Goal: Check status: Check status

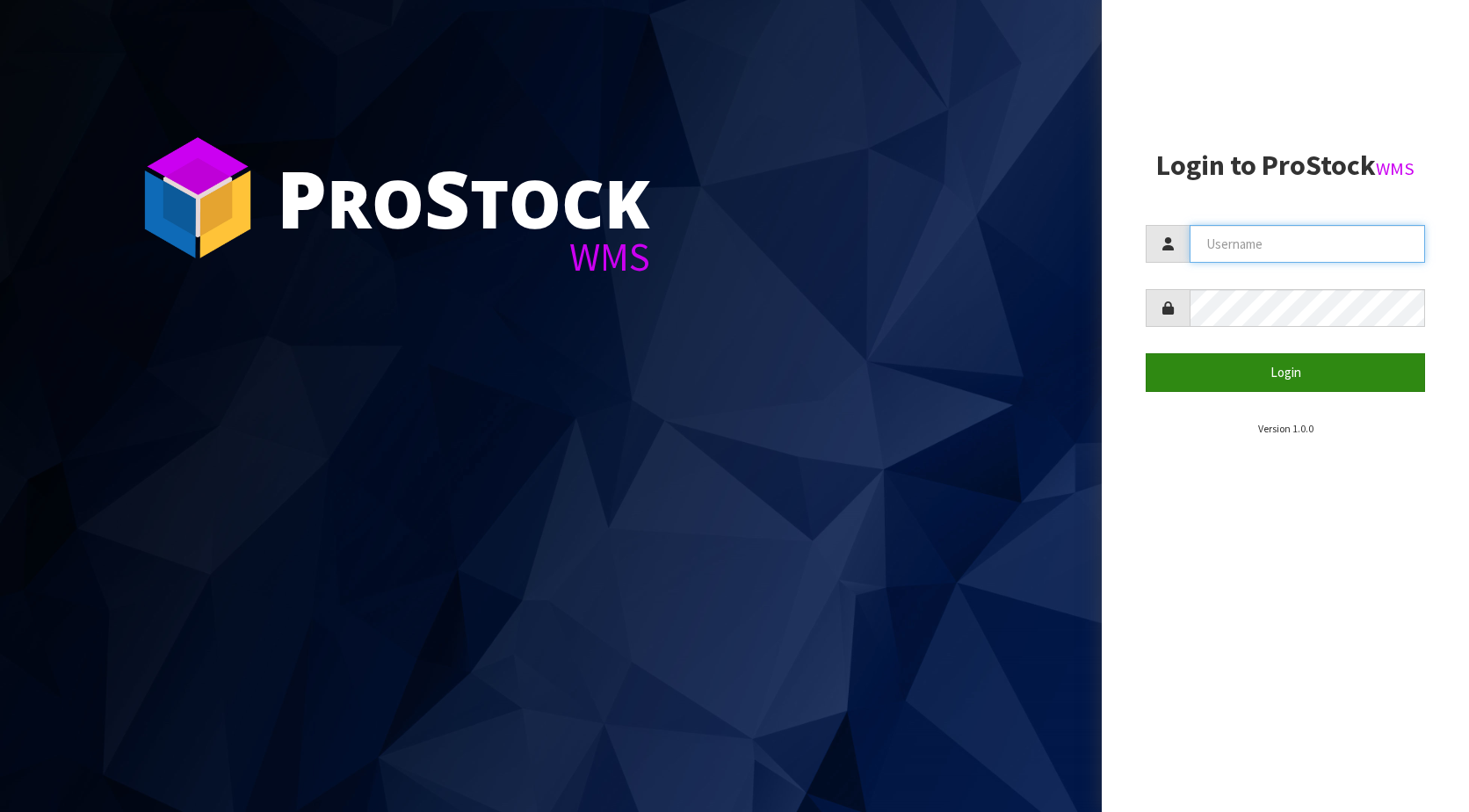
type input "KitchenAid"
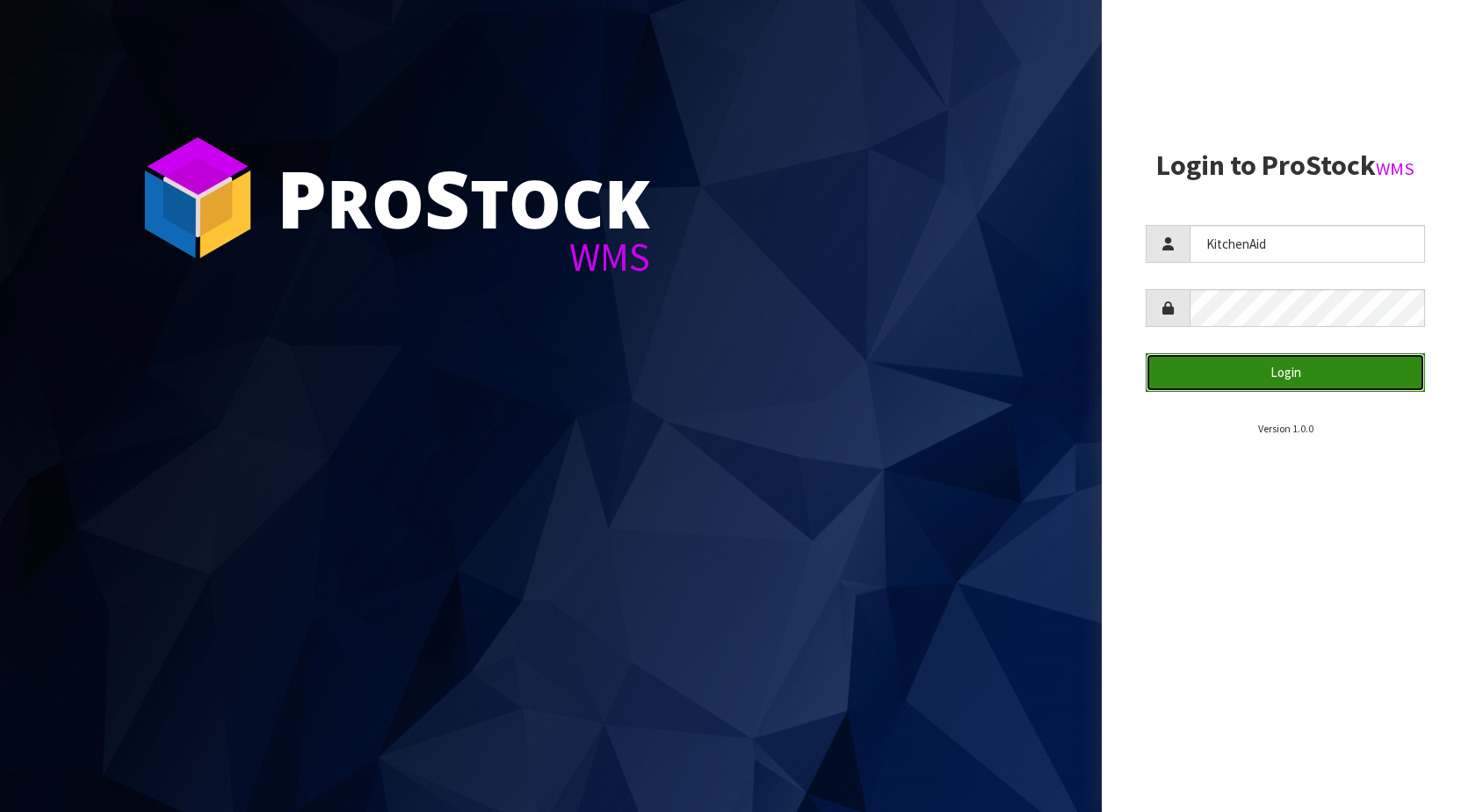
click at [1250, 364] on button "Login" at bounding box center [1285, 373] width 280 height 38
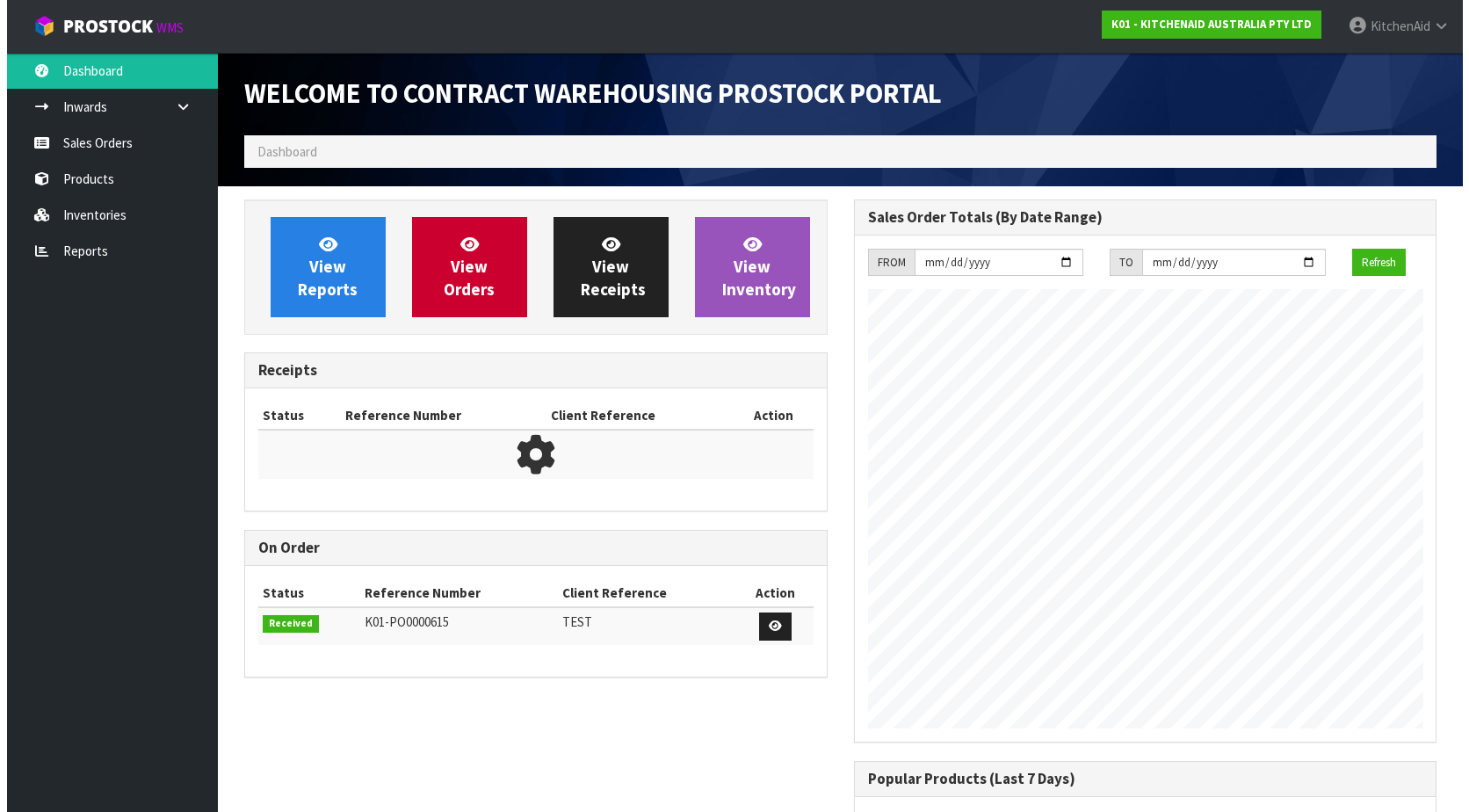
scroll to position [974, 609]
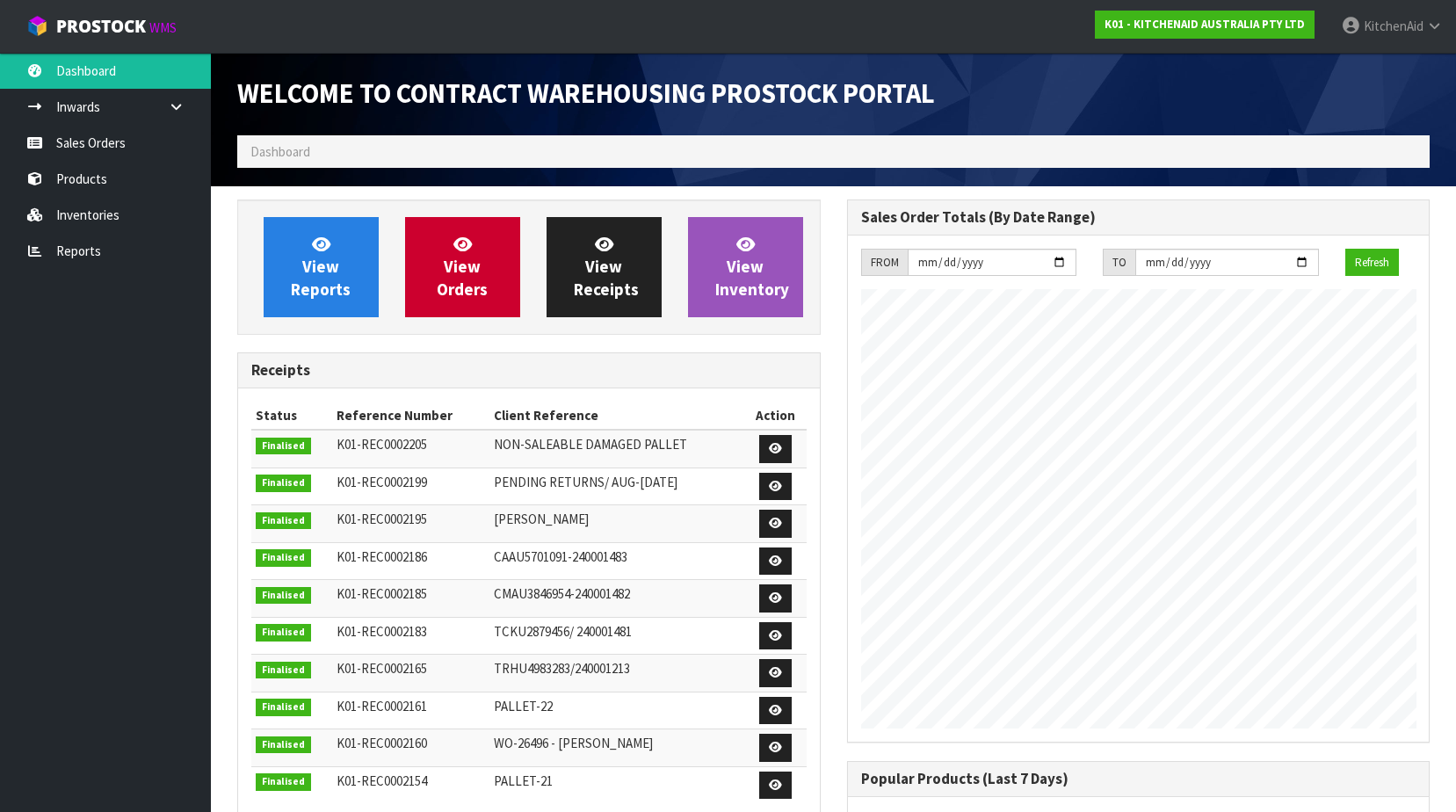
click at [305, 155] on span "Dashboard" at bounding box center [280, 151] width 60 height 16
click at [418, 155] on ol "Dashboard" at bounding box center [833, 152] width 1192 height 33
click at [94, 149] on link "Sales Orders" at bounding box center [105, 143] width 211 height 36
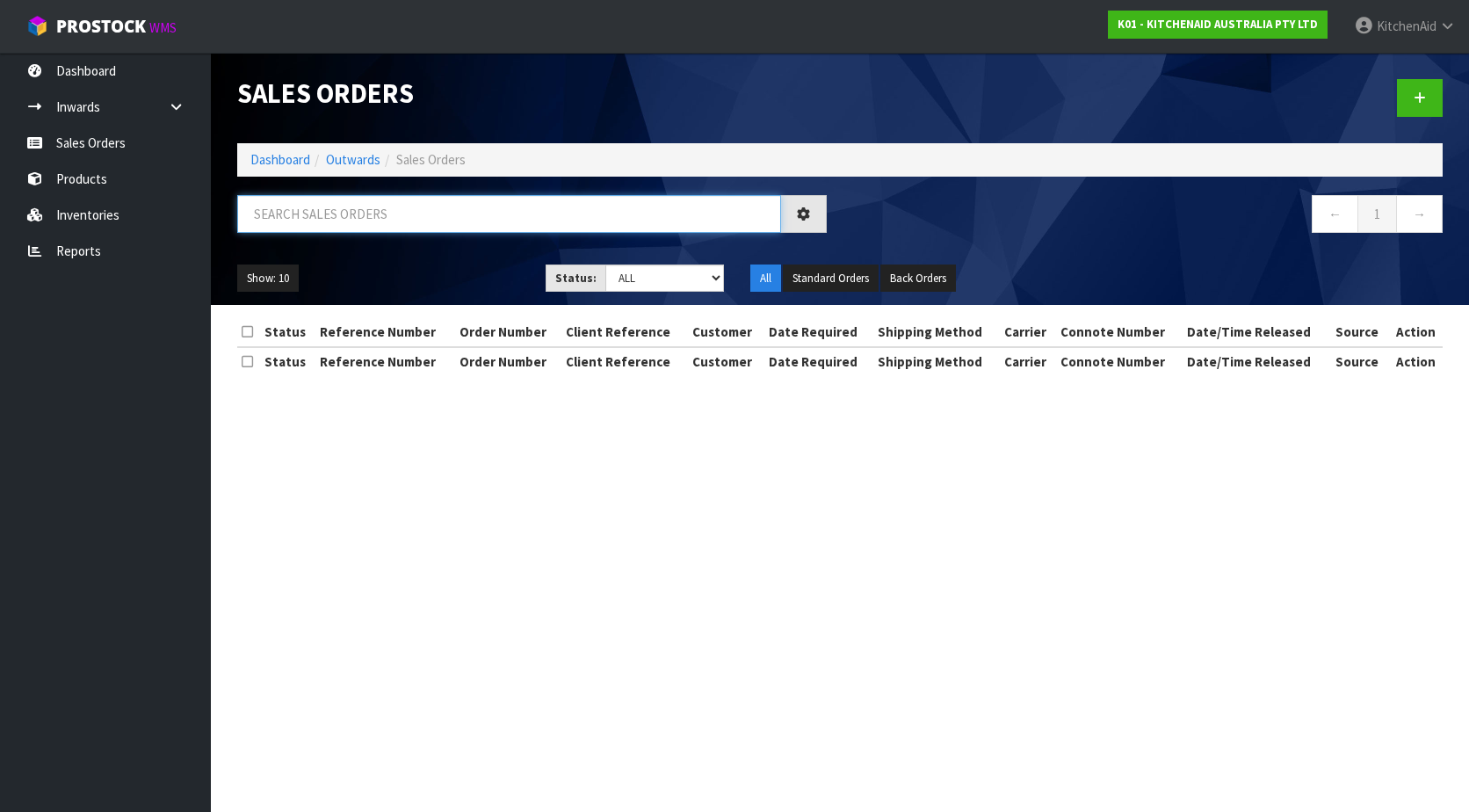
click at [358, 217] on input "text" at bounding box center [508, 214] width 544 height 38
paste input "W90755438"
type input "W90755438"
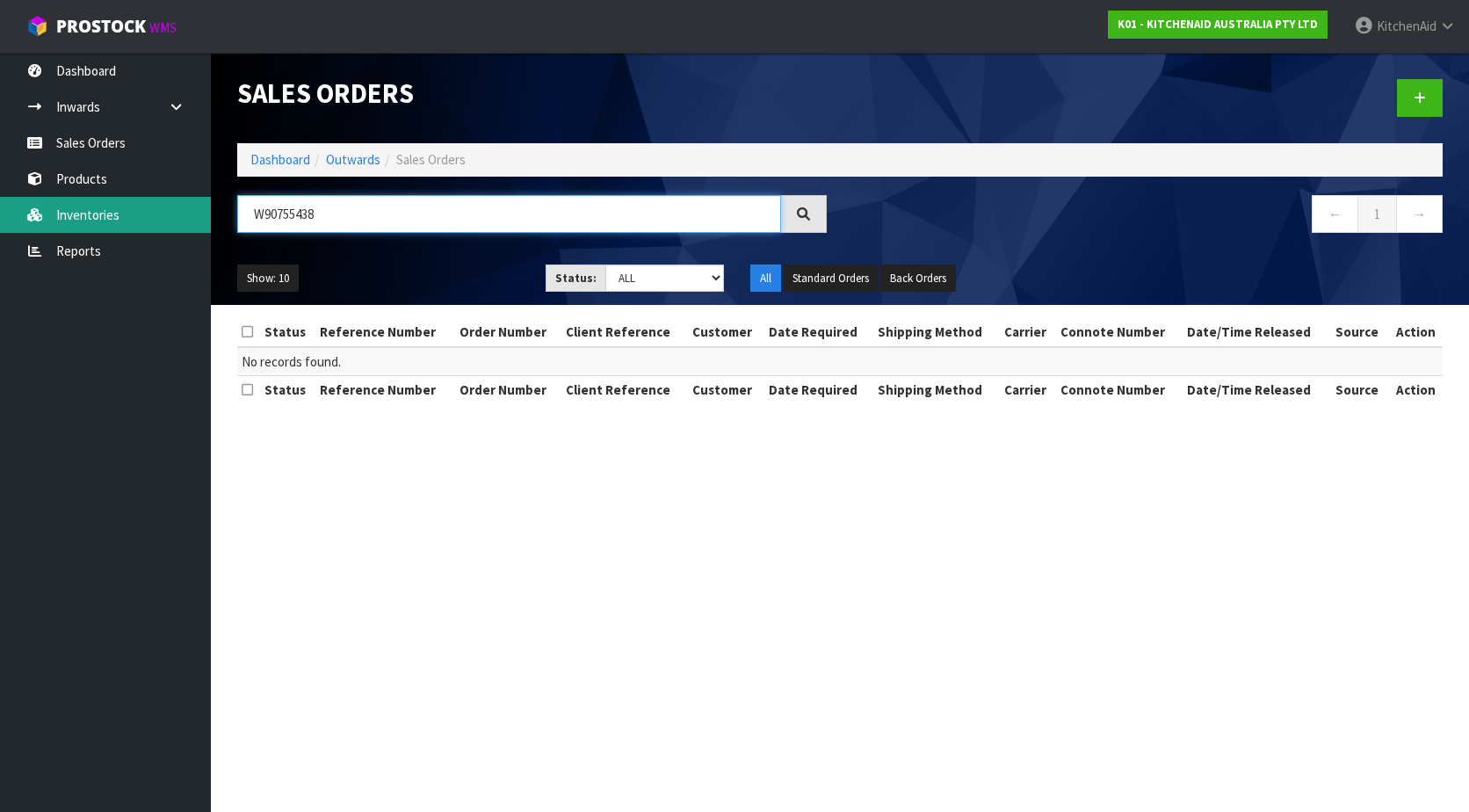
drag, startPoint x: 176, startPoint y: 222, endPoint x: 8, endPoint y: 230, distance: 168.2
click at [127, 223] on body "Toggle navigation ProStock WMS K01 - KITCHENAID AUSTRALIA PTY LTD [GEOGRAPHIC_D…" at bounding box center [734, 406] width 1469 height 812
